Goal: Task Accomplishment & Management: Use online tool/utility

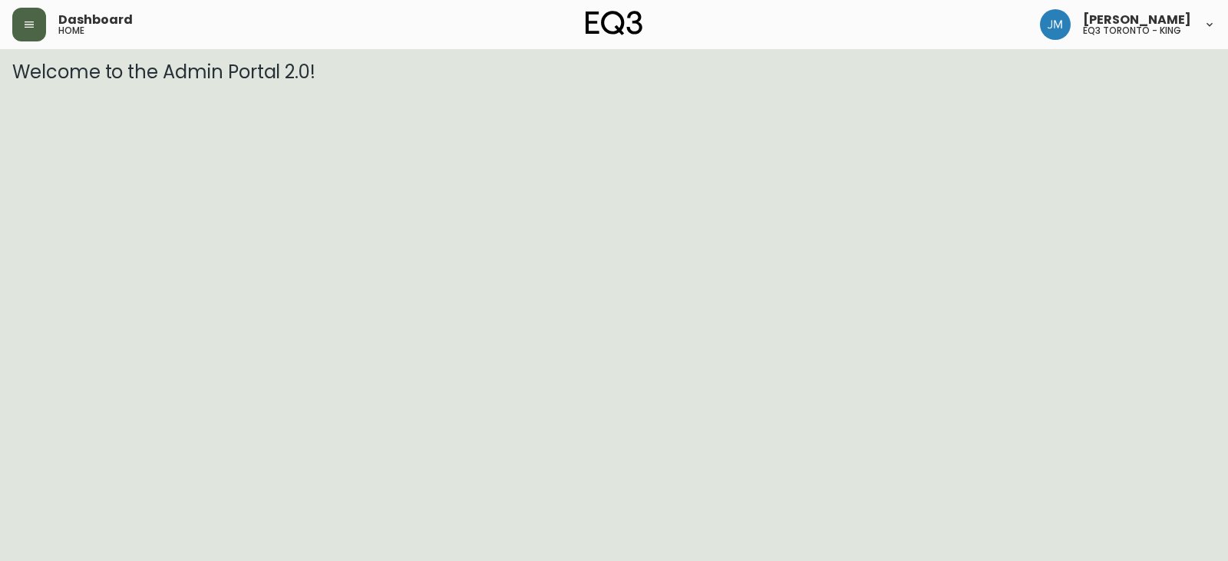
click at [34, 23] on icon "button" at bounding box center [29, 24] width 12 height 12
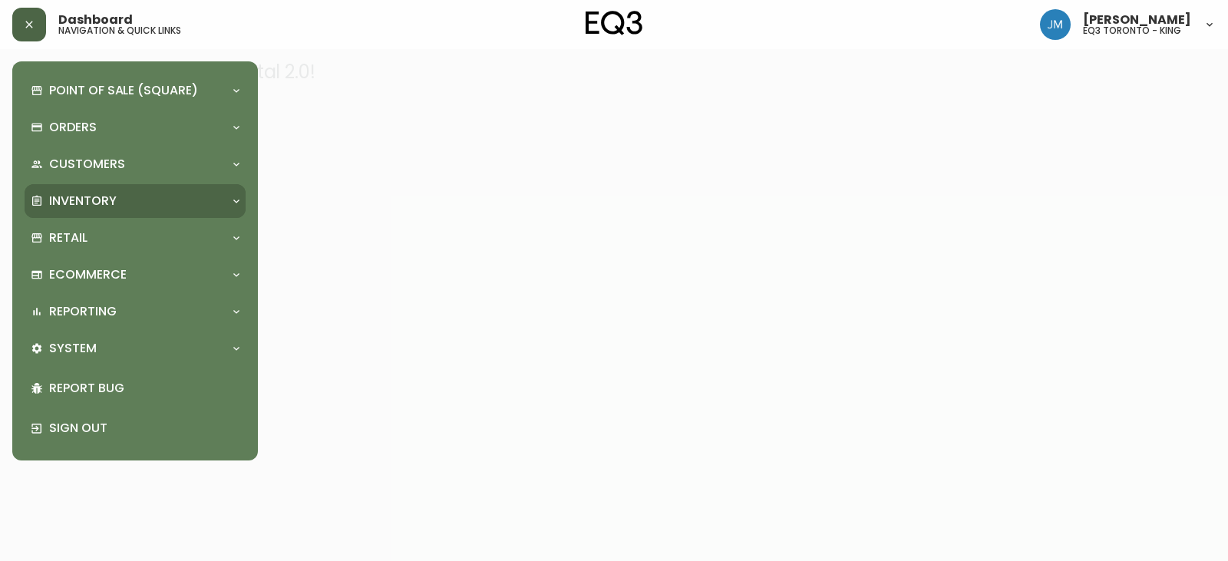
click at [95, 206] on p "Inventory" at bounding box center [83, 201] width 68 height 17
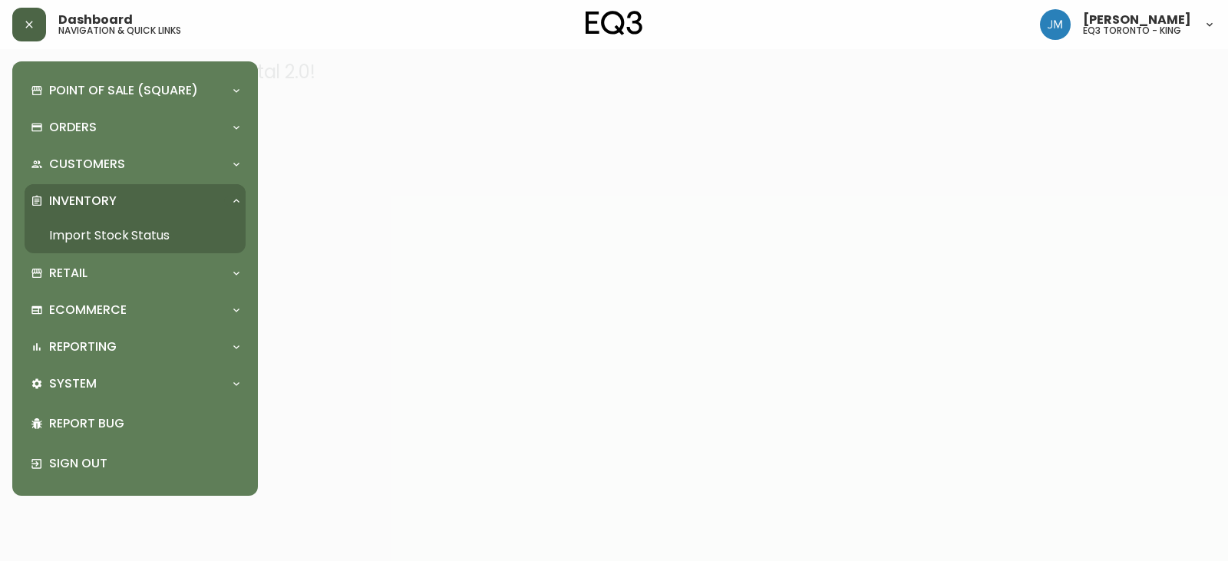
click at [113, 236] on link "Import Stock Status" at bounding box center [135, 235] width 221 height 35
